Goal: Navigation & Orientation: Understand site structure

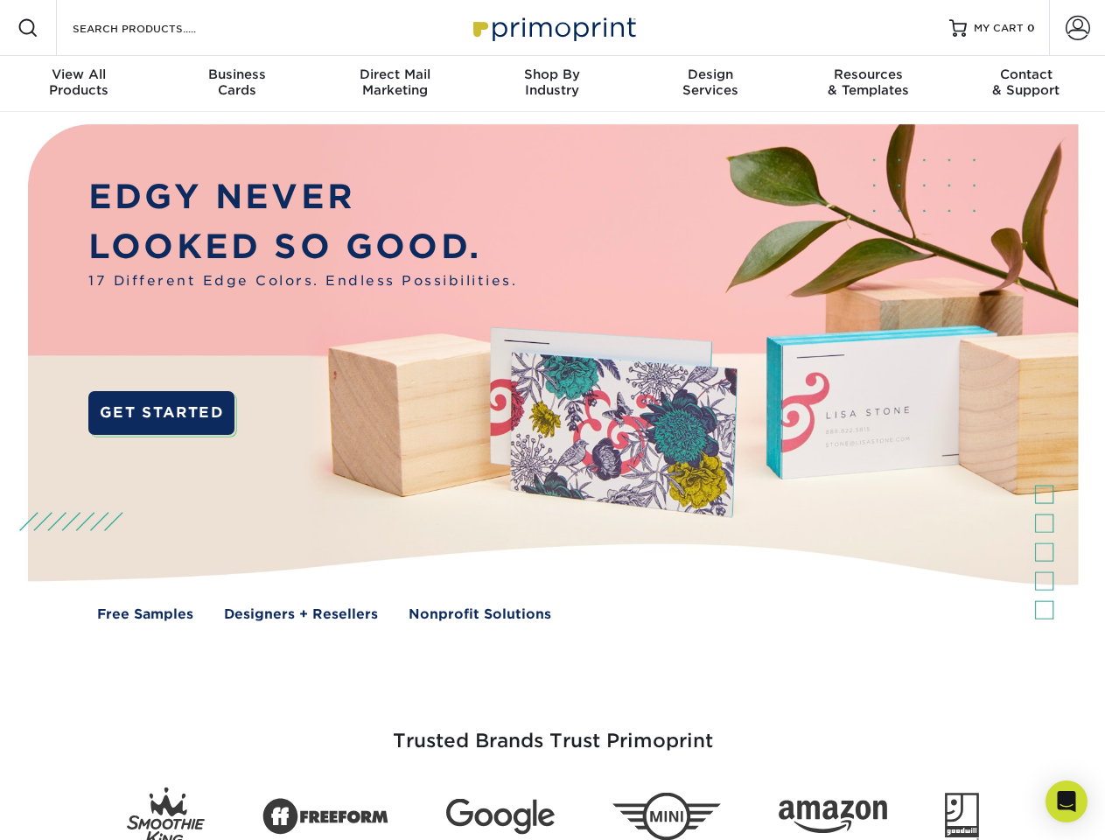
click at [552, 420] on img at bounding box center [552, 385] width 1094 height 547
click at [28, 28] on span at bounding box center [28, 28] width 21 height 21
click at [1077, 28] on span at bounding box center [1078, 28] width 25 height 25
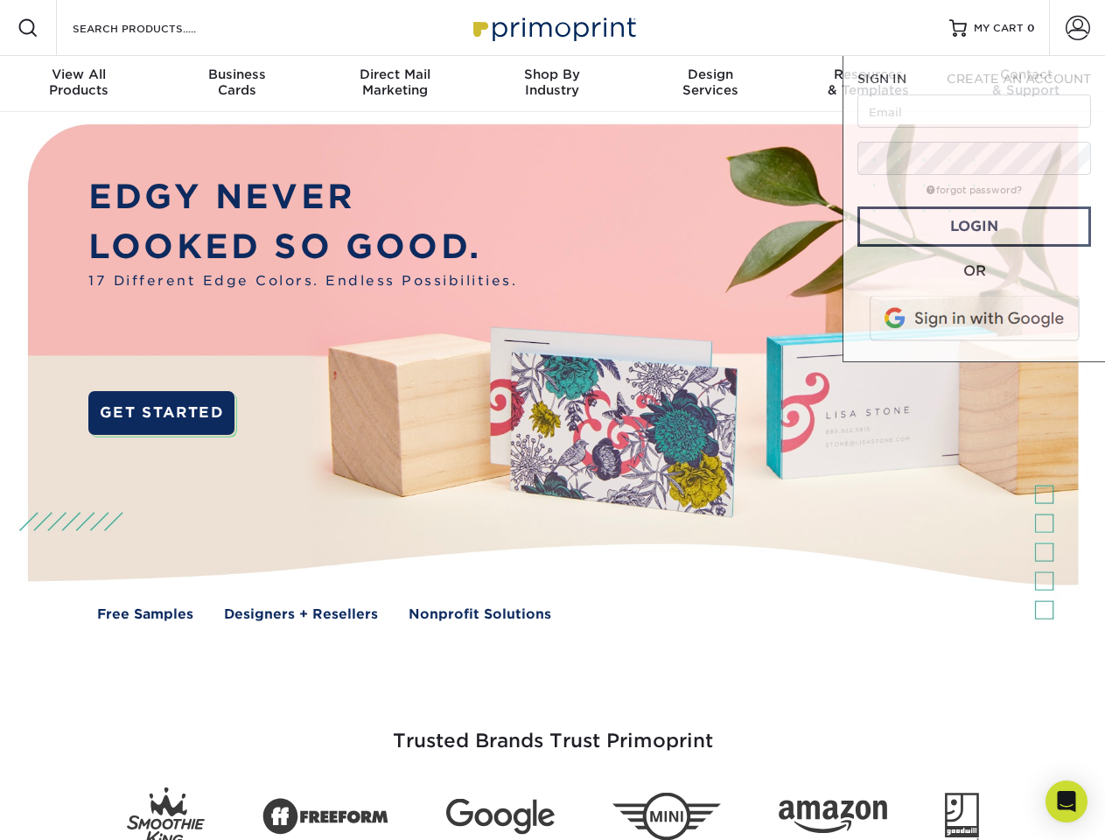
click at [79, 84] on div "View All Products" at bounding box center [79, 83] width 158 height 32
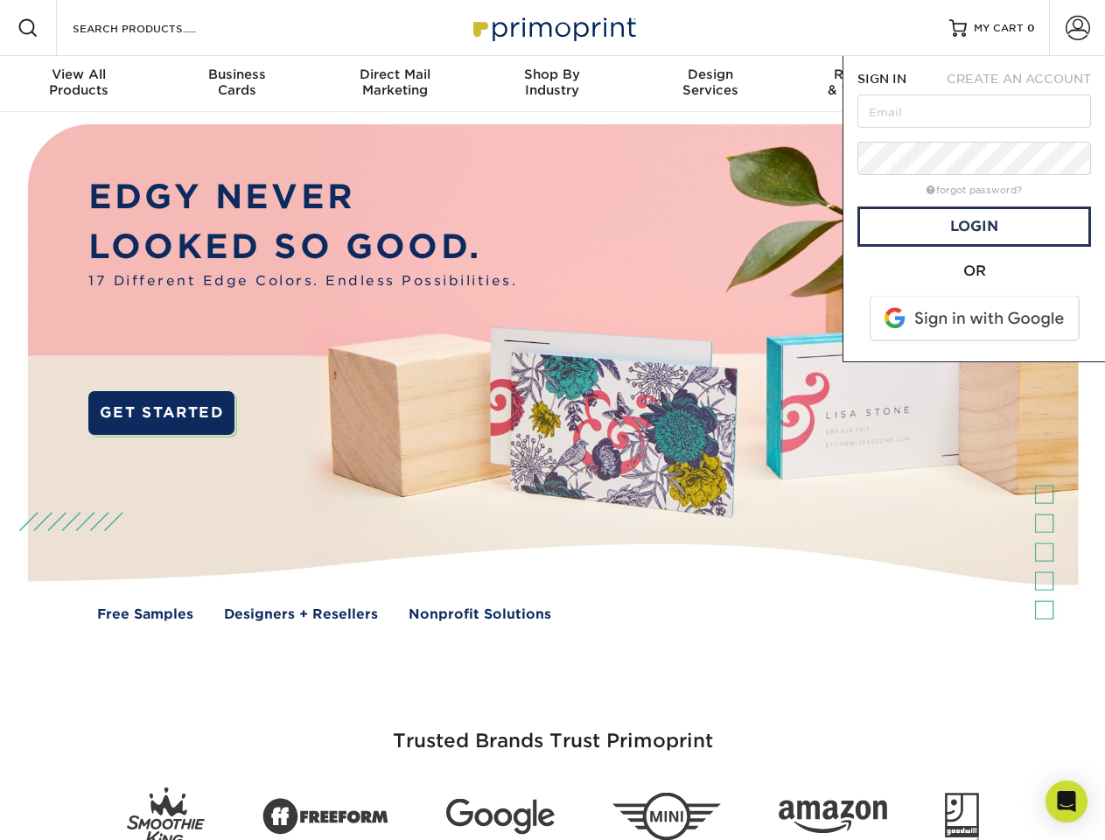
click at [236, 84] on div "Business Cards" at bounding box center [237, 83] width 158 height 32
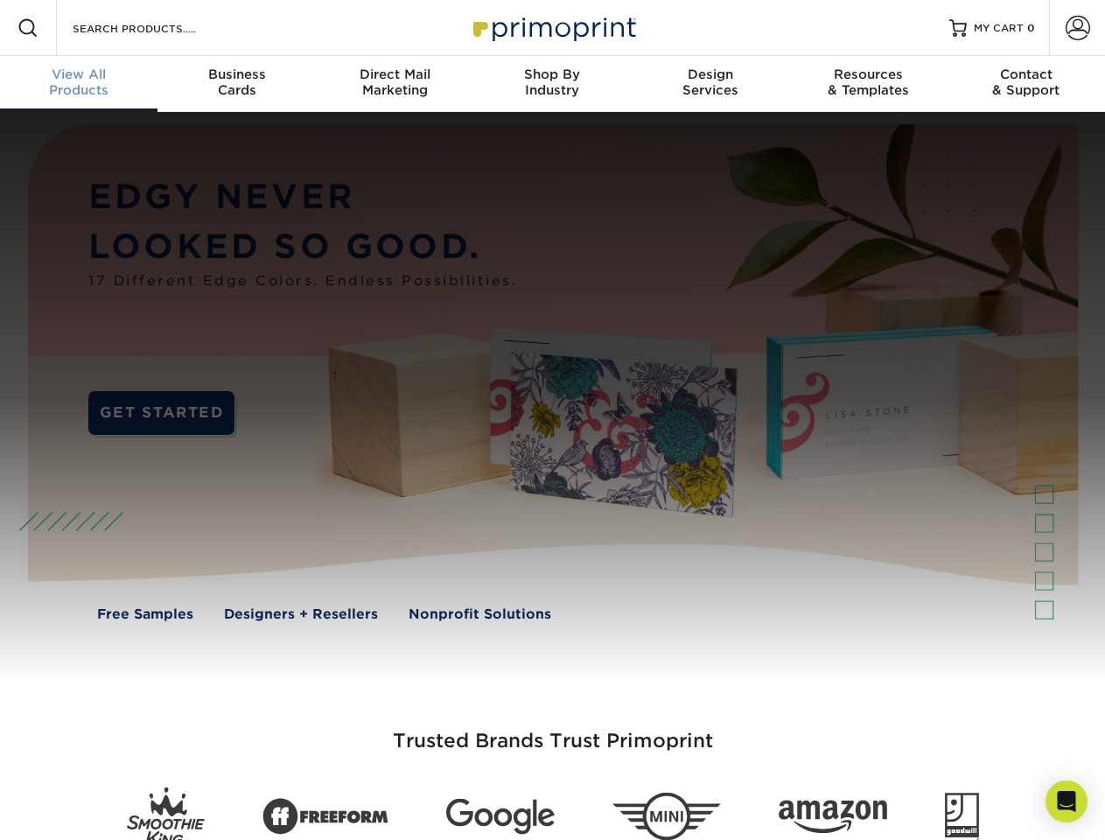
click at [395, 84] on div "Direct Mail Marketing" at bounding box center [395, 83] width 158 height 32
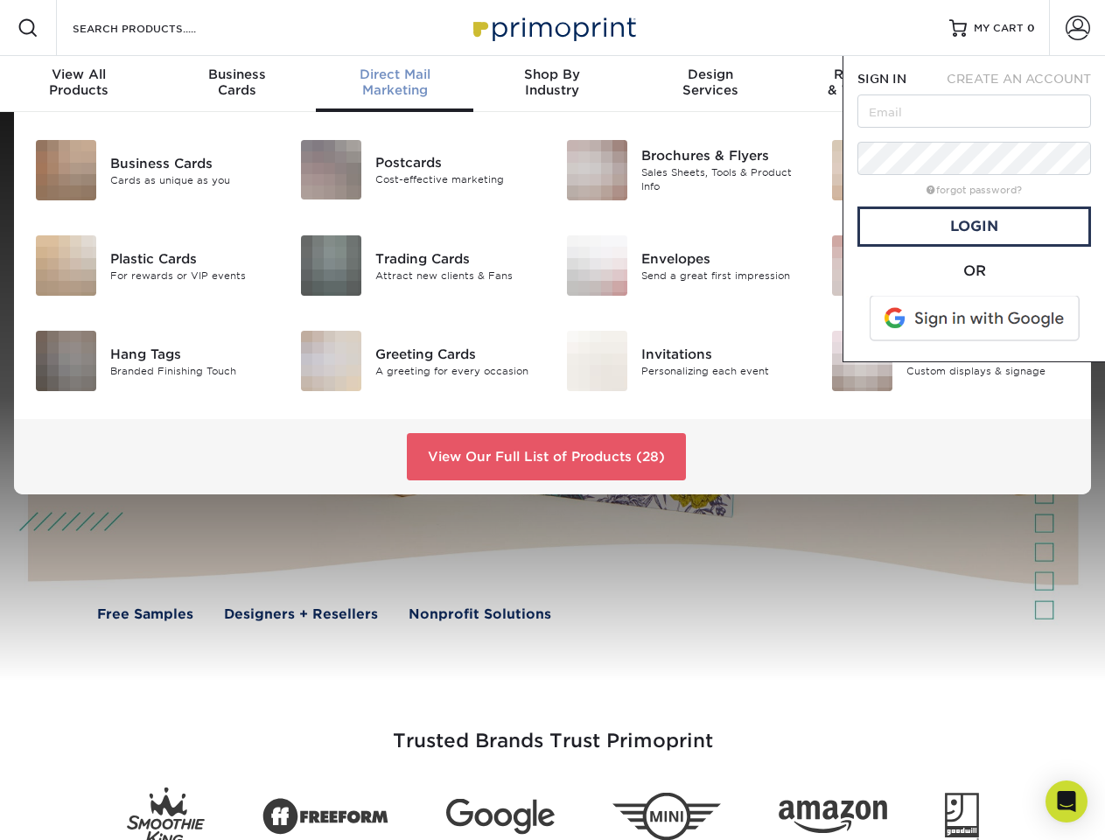
click at [552, 84] on div "Shop By Industry" at bounding box center [553, 83] width 158 height 32
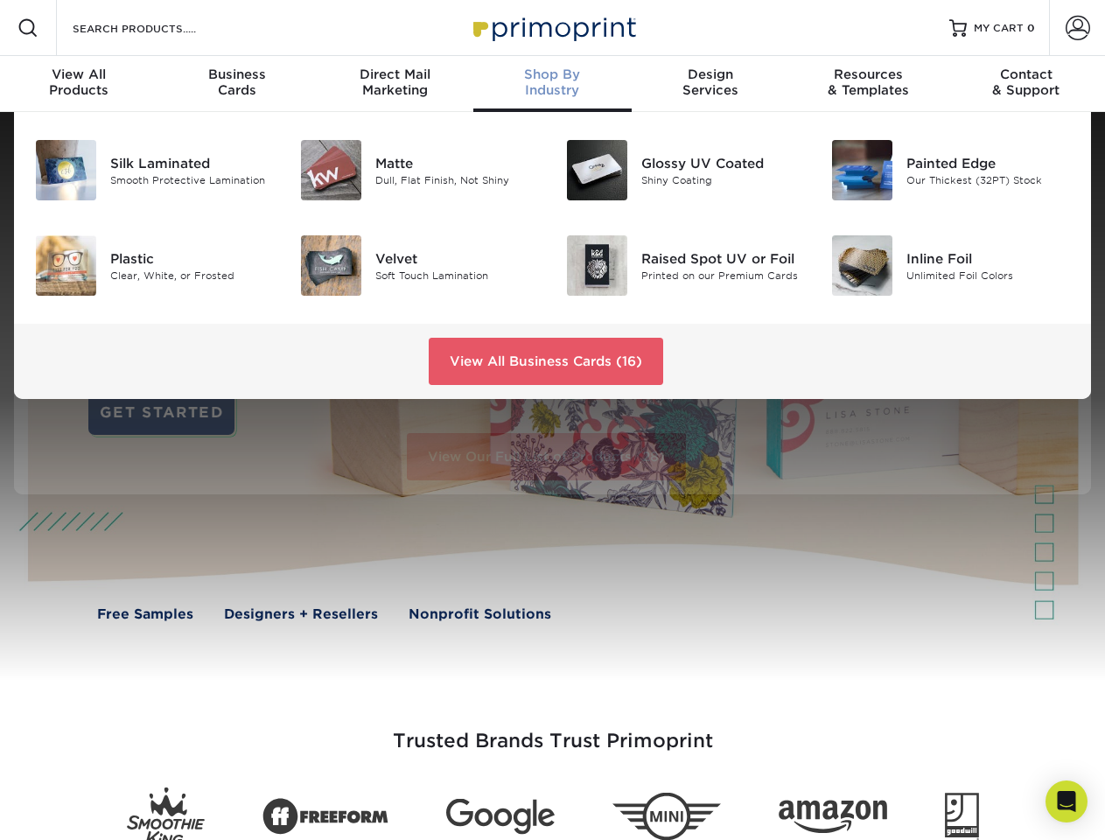
click at [711, 84] on div "Design Services" at bounding box center [711, 83] width 158 height 32
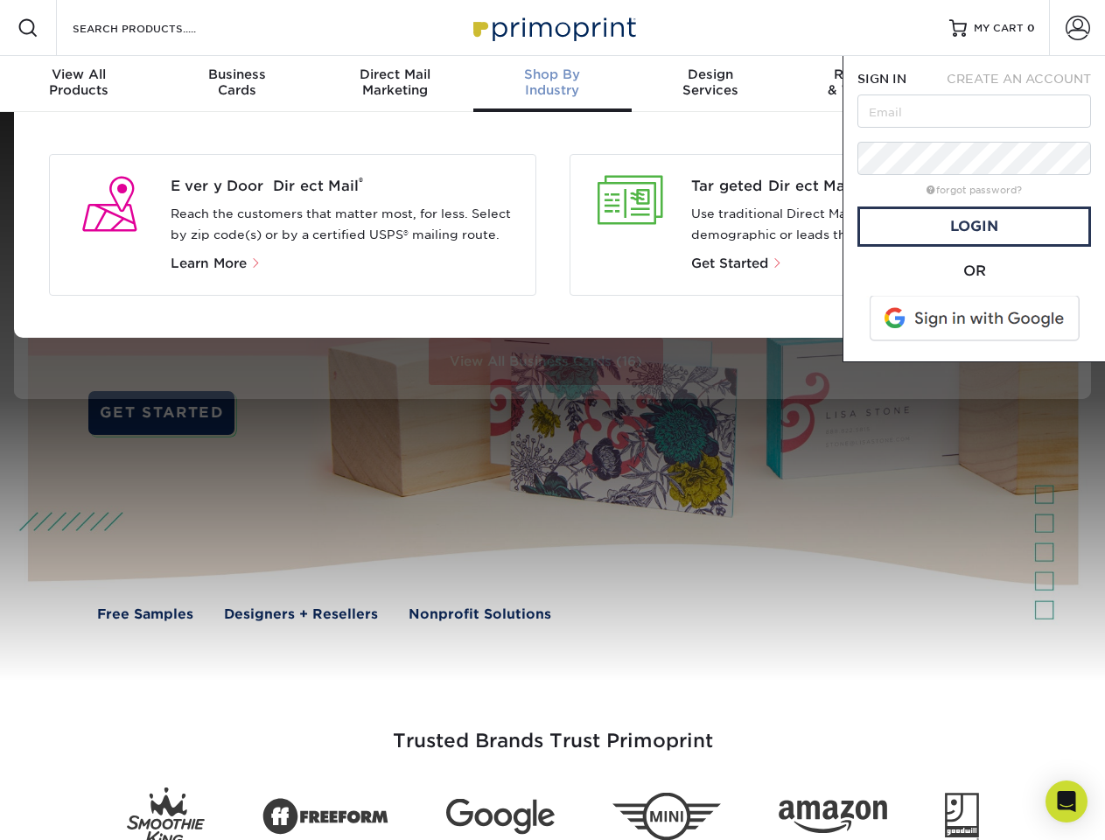
click at [868, 84] on span "SIGN IN" at bounding box center [882, 79] width 49 height 14
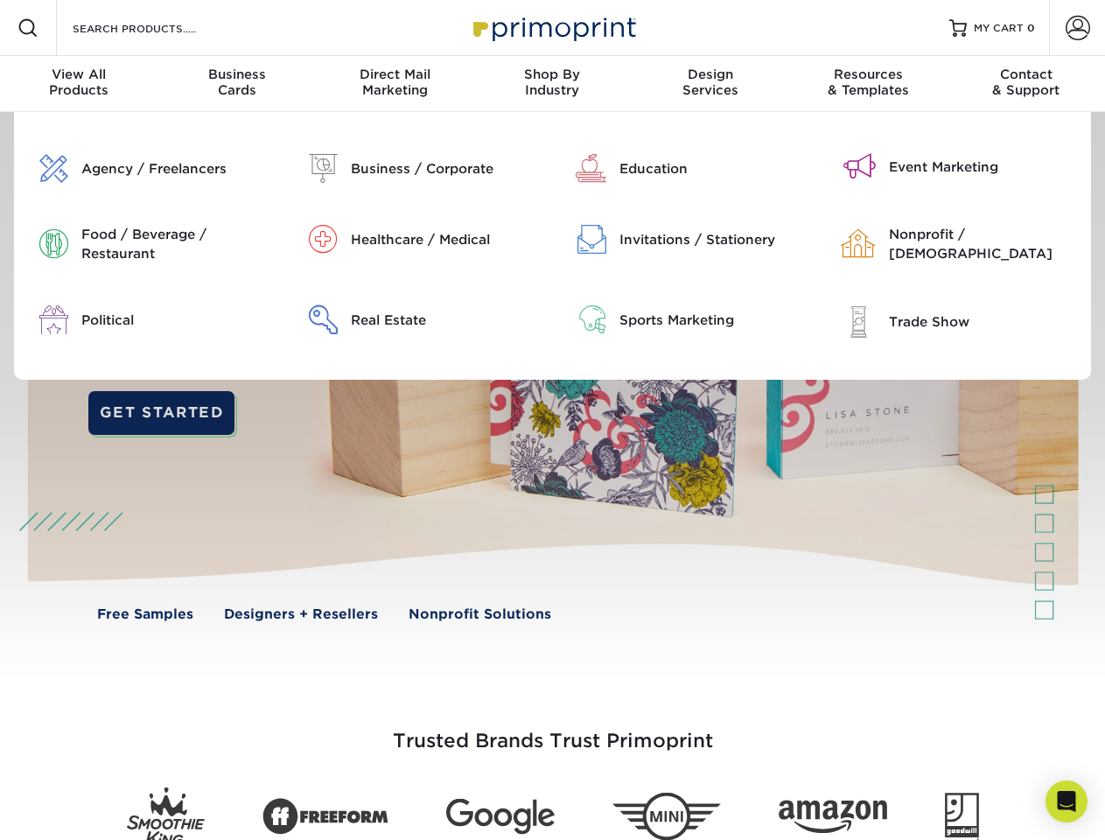
click at [1027, 84] on div "Contact & Support" at bounding box center [1027, 83] width 158 height 32
